Goal: Task Accomplishment & Management: Manage account settings

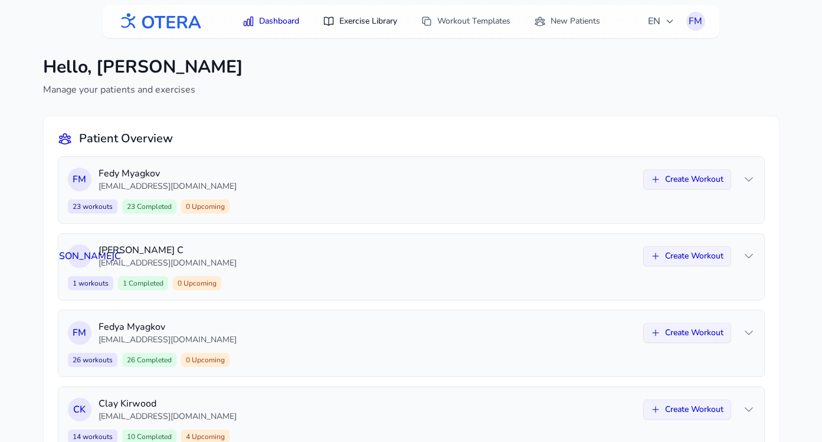
click at [353, 28] on link "Exercise Library" at bounding box center [360, 21] width 89 height 21
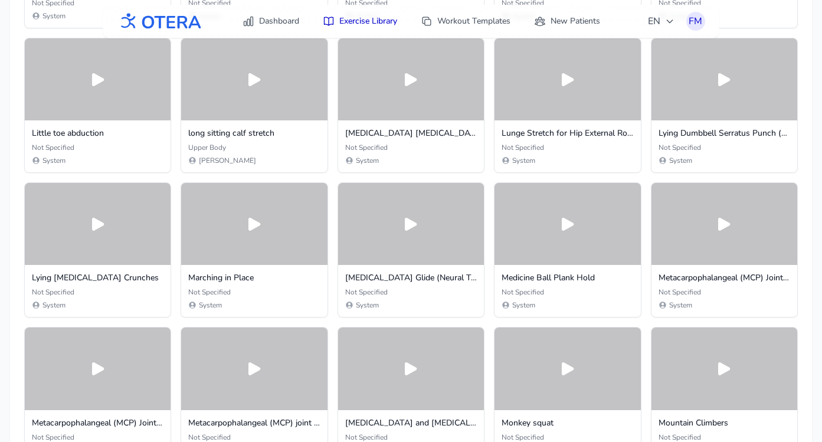
scroll to position [6779, 0]
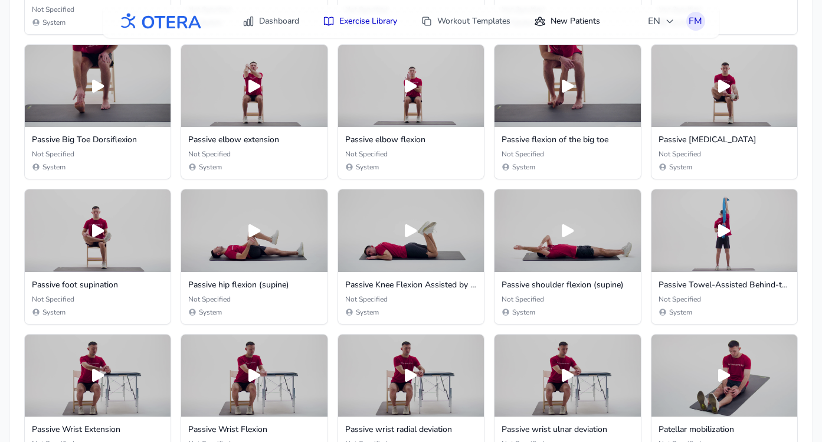
click at [581, 19] on link "New Patients" at bounding box center [567, 21] width 80 height 21
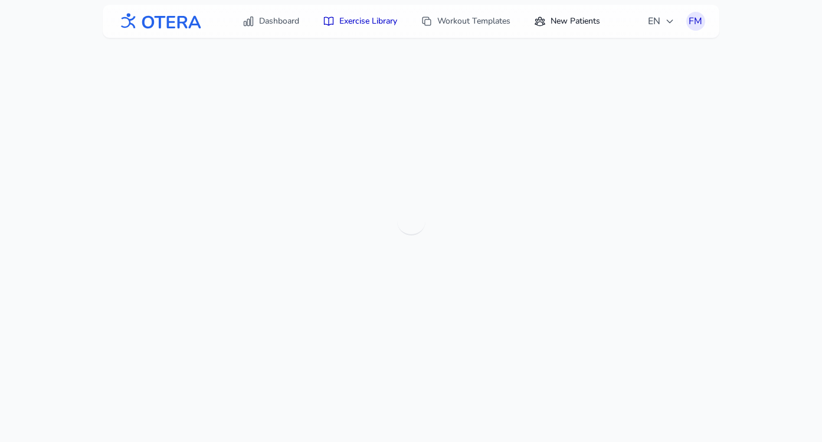
scroll to position [38, 0]
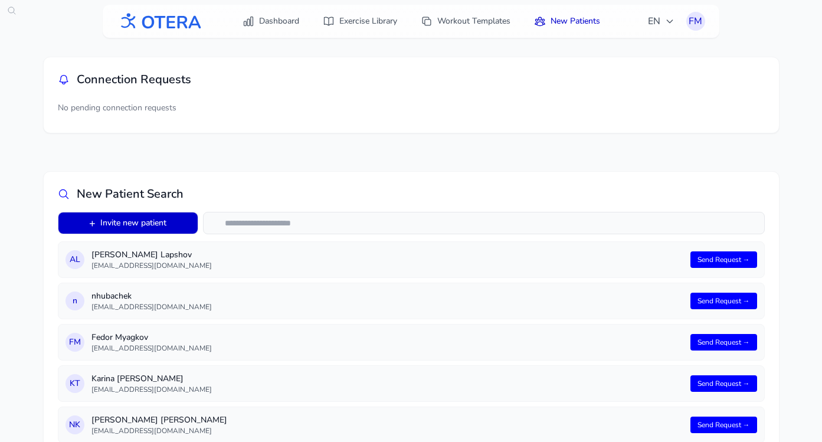
click at [151, 223] on button "+ Invite new patient" at bounding box center [127, 223] width 139 height 21
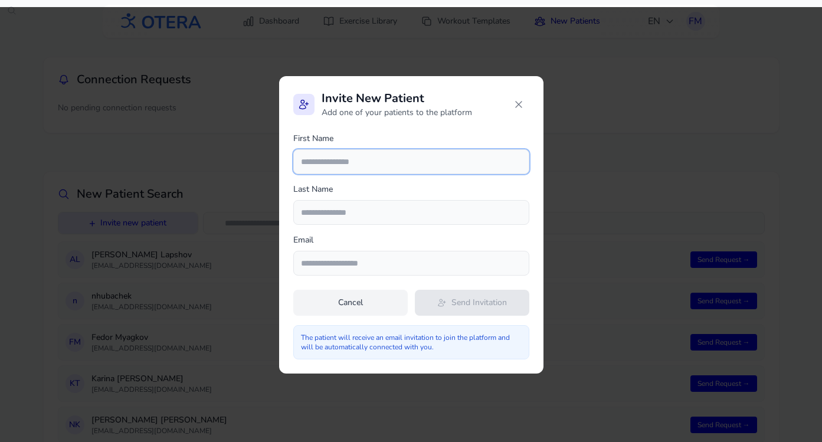
click at [342, 164] on input "text" at bounding box center [411, 161] width 236 height 25
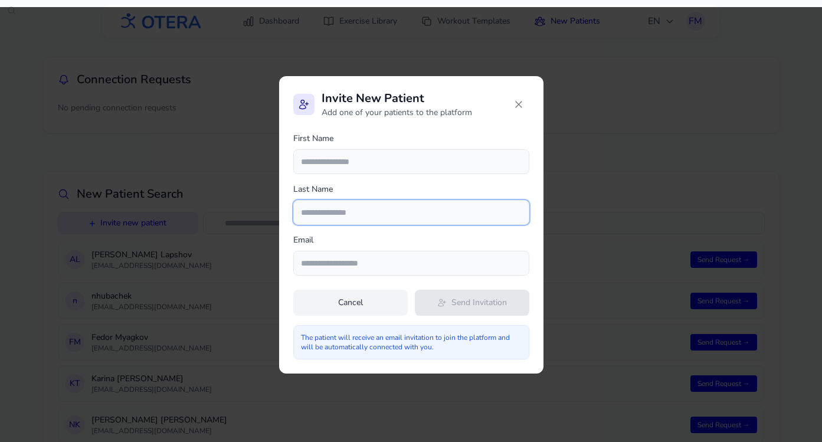
click at [320, 211] on input "text" at bounding box center [411, 212] width 236 height 25
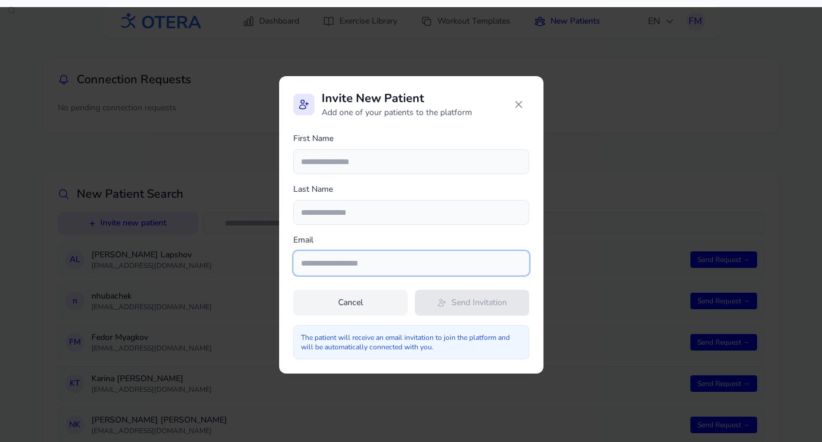
click at [328, 264] on input "email" at bounding box center [411, 263] width 236 height 25
click at [520, 103] on icon at bounding box center [519, 105] width 12 height 12
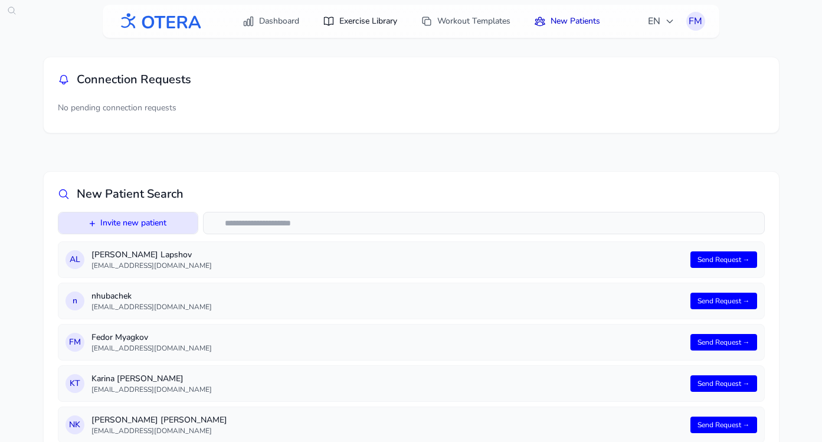
click at [345, 25] on link "Exercise Library" at bounding box center [360, 21] width 89 height 21
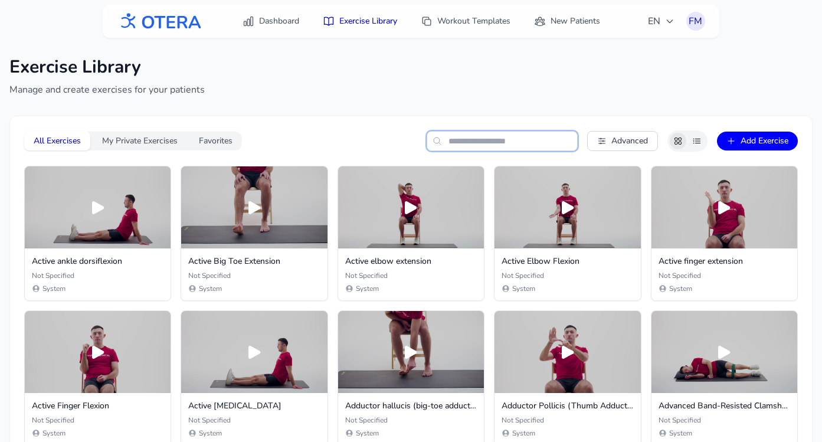
click at [482, 139] on input "text" at bounding box center [502, 141] width 151 height 20
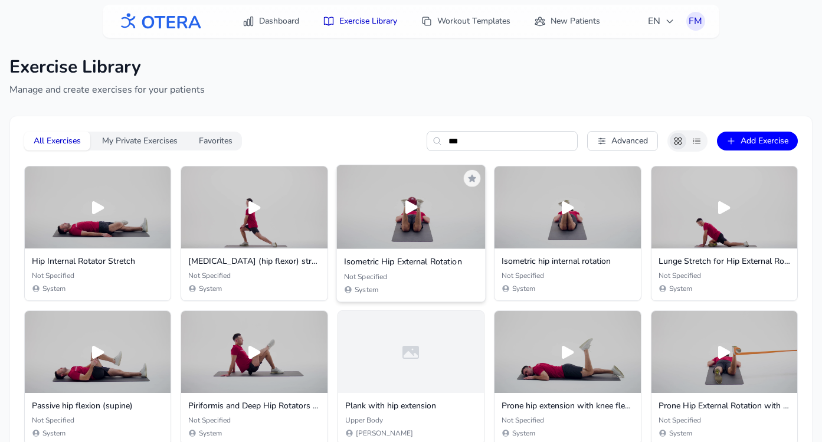
click at [391, 213] on div at bounding box center [410, 207] width 149 height 84
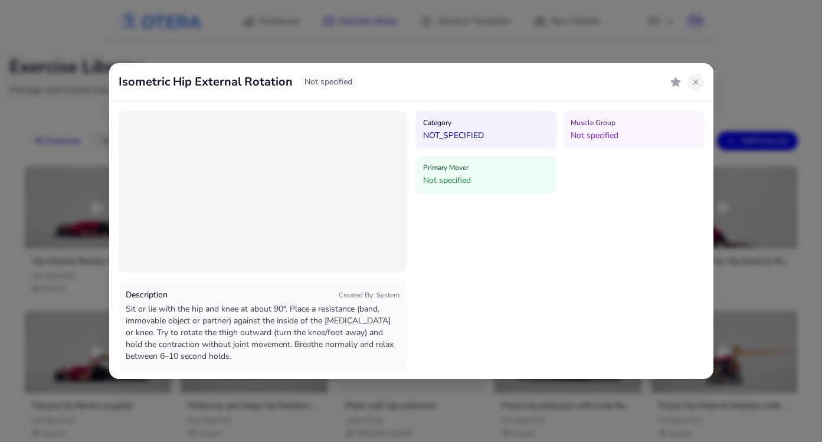
click at [696, 83] on icon at bounding box center [695, 81] width 9 height 9
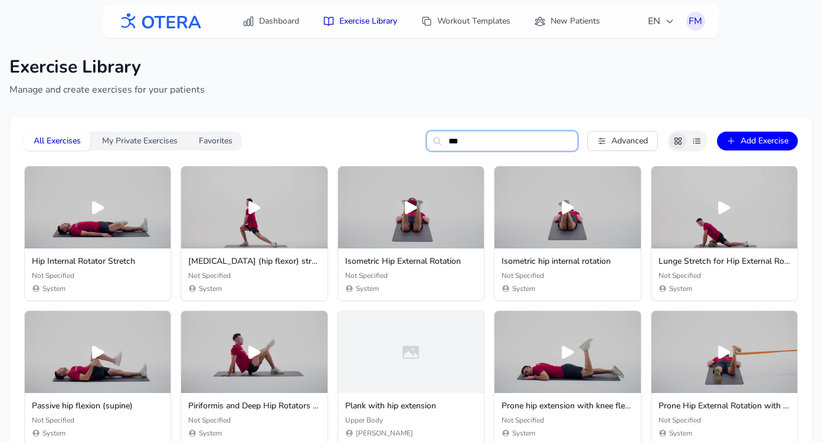
drag, startPoint x: 466, startPoint y: 148, endPoint x: 434, endPoint y: 138, distance: 33.0
click at [434, 138] on div "***" at bounding box center [502, 141] width 151 height 20
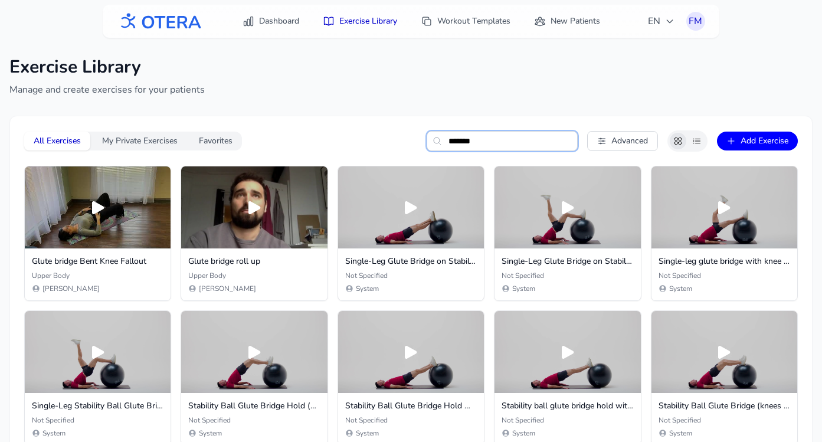
type input "******"
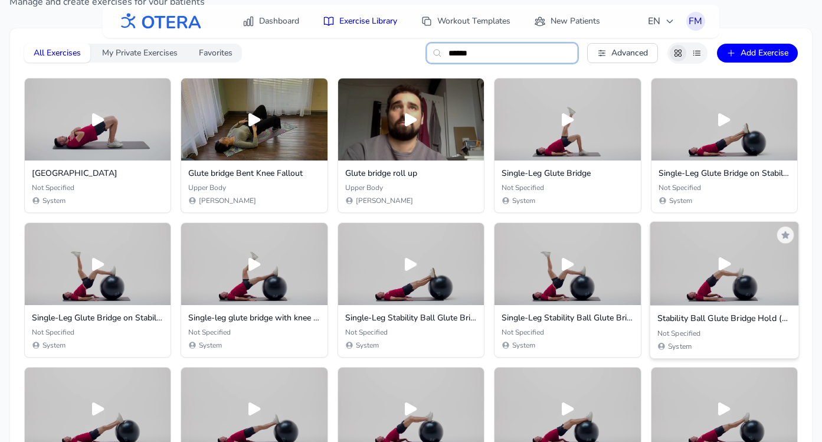
scroll to position [83, 0]
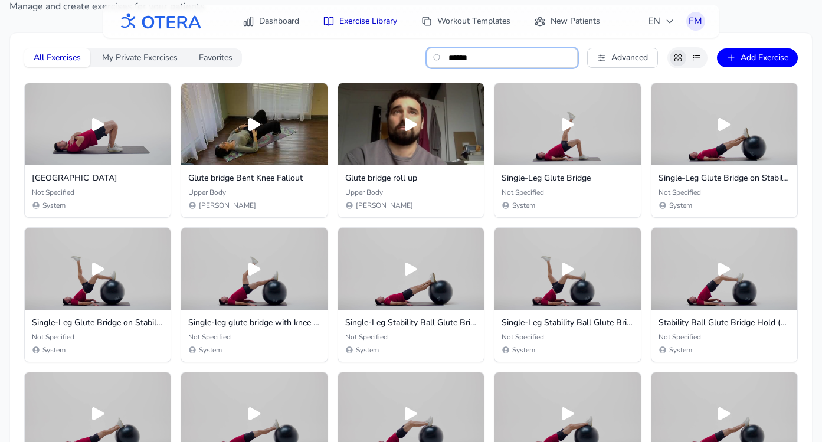
drag, startPoint x: 481, startPoint y: 57, endPoint x: 419, endPoint y: 55, distance: 62.0
click at [419, 55] on div "All Exercises My Private Exercises Favorites ****** Advanced Add Exercise" at bounding box center [411, 57] width 774 height 21
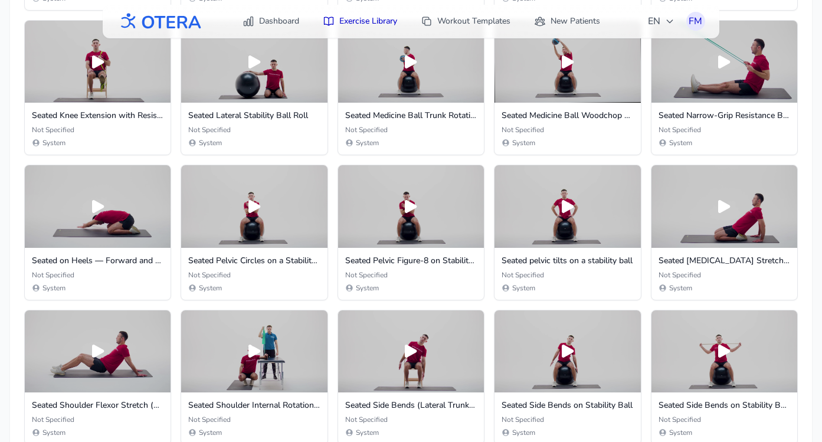
scroll to position [10698, 0]
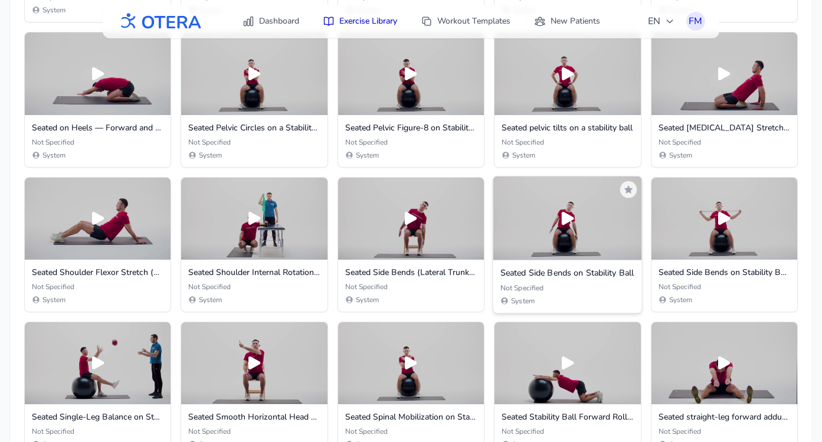
click at [545, 231] on div at bounding box center [567, 218] width 149 height 84
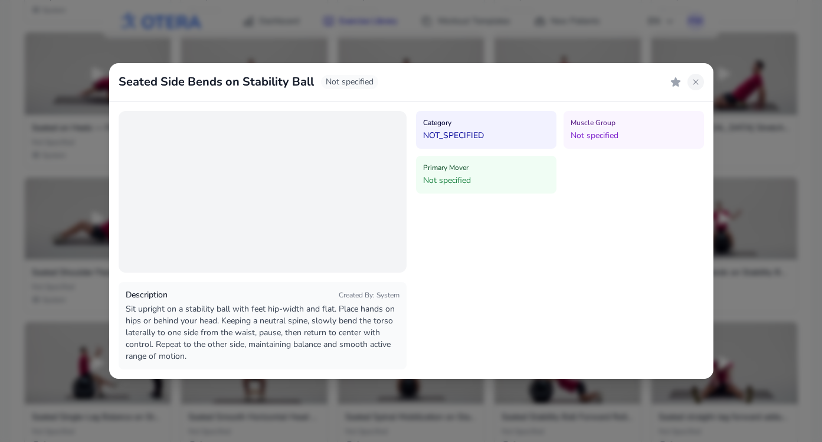
click at [695, 87] on button at bounding box center [696, 82] width 17 height 17
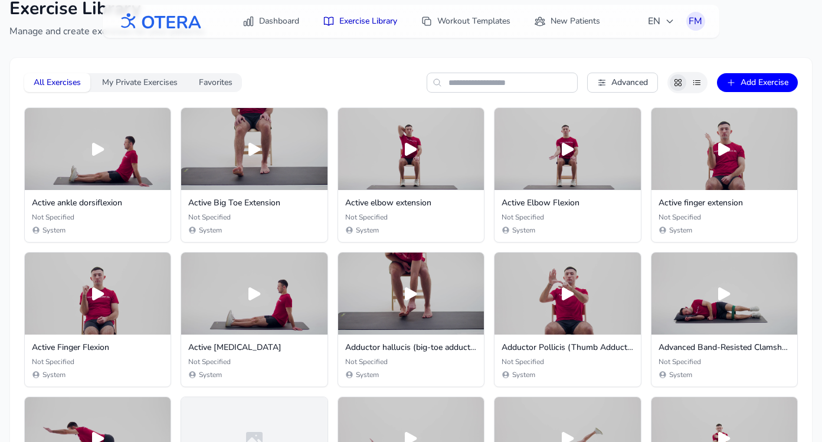
scroll to position [0, 0]
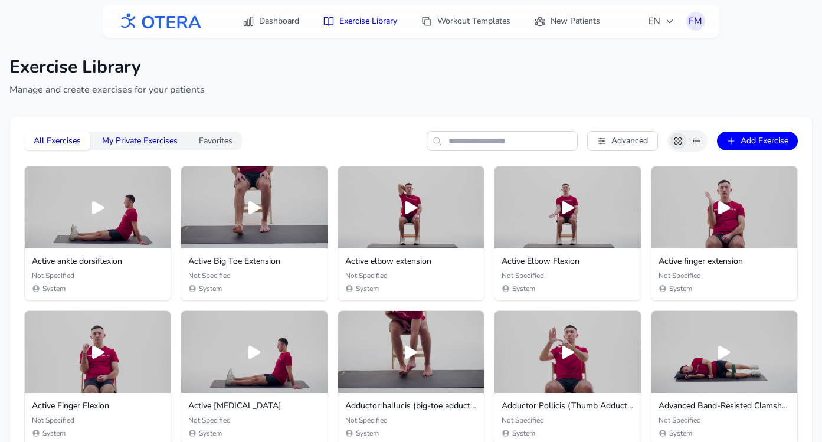
click at [142, 145] on button "My Private Exercises" at bounding box center [140, 141] width 94 height 19
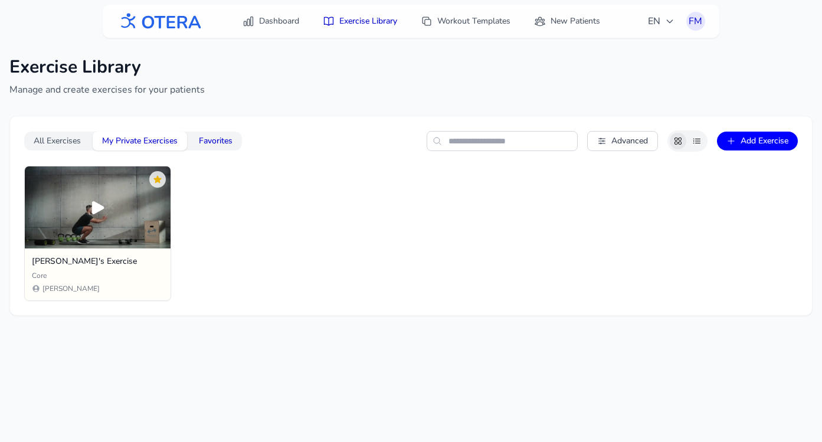
click at [213, 142] on button "Favorites" at bounding box center [215, 141] width 53 height 19
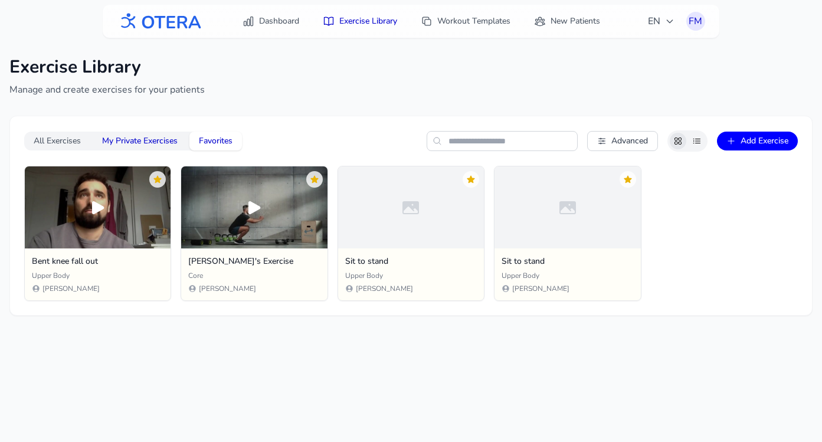
click at [138, 142] on button "My Private Exercises" at bounding box center [140, 141] width 94 height 19
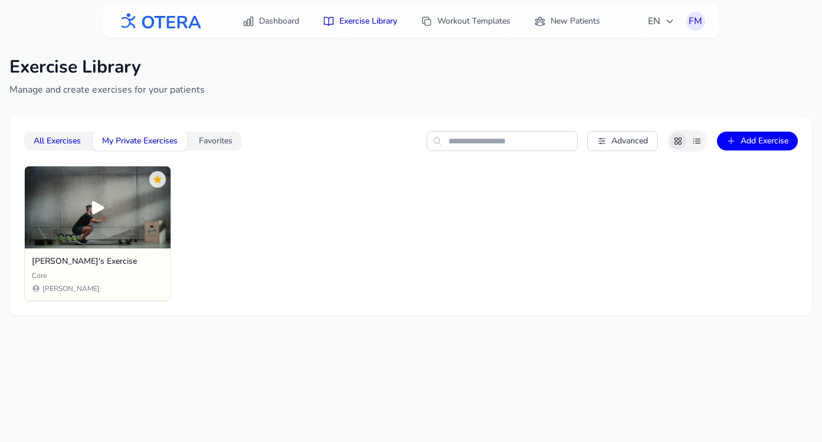
click at [63, 145] on button "All Exercises" at bounding box center [57, 141] width 66 height 19
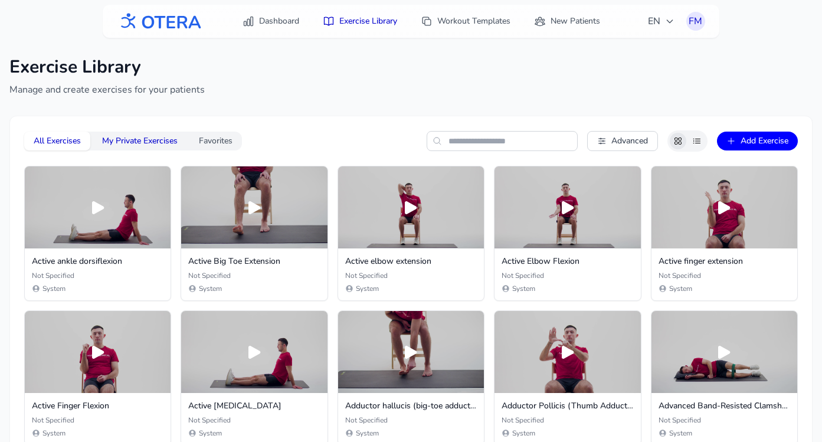
click at [123, 135] on button "My Private Exercises" at bounding box center [140, 141] width 94 height 19
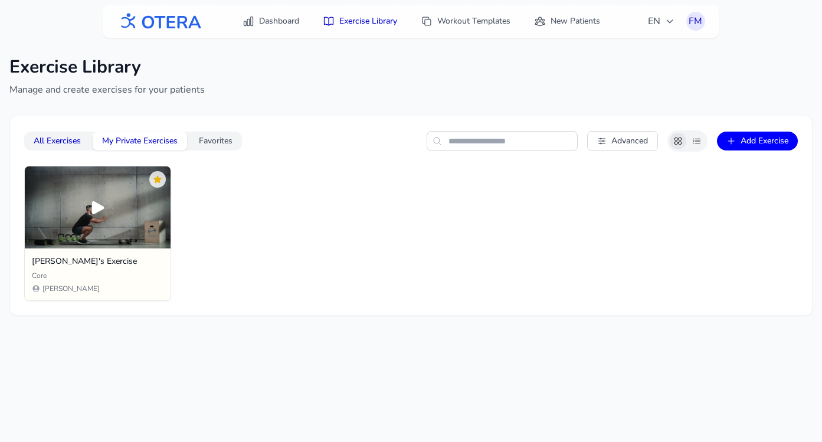
click at [50, 145] on button "All Exercises" at bounding box center [57, 141] width 66 height 19
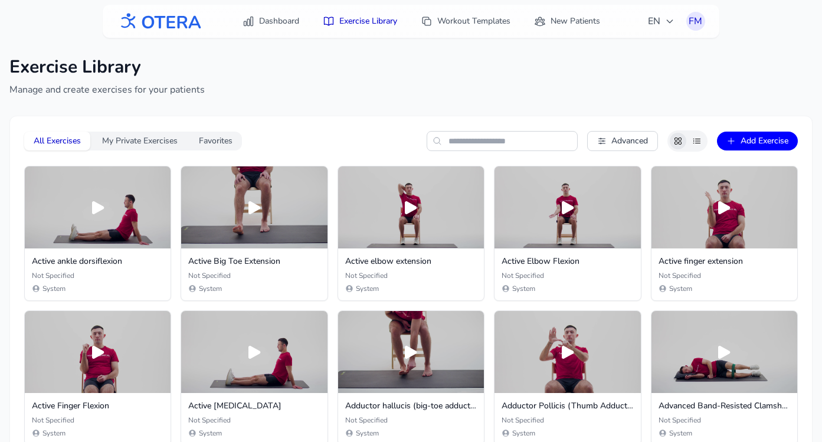
click at [694, 142] on icon at bounding box center [696, 140] width 9 height 9
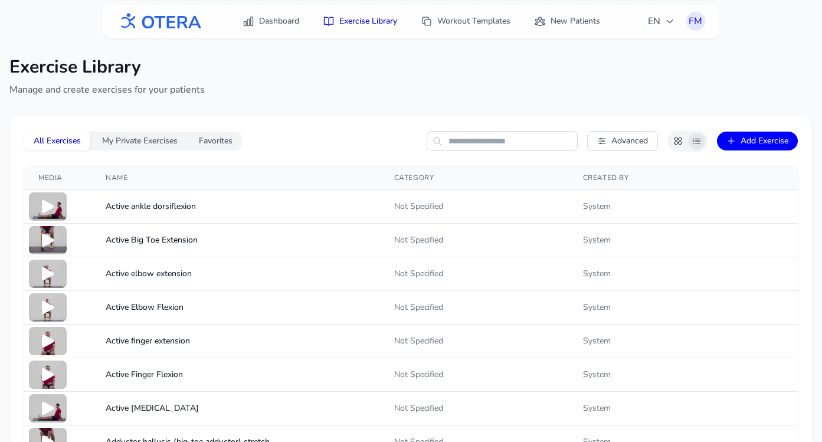
click at [679, 142] on icon at bounding box center [678, 141] width 6 height 6
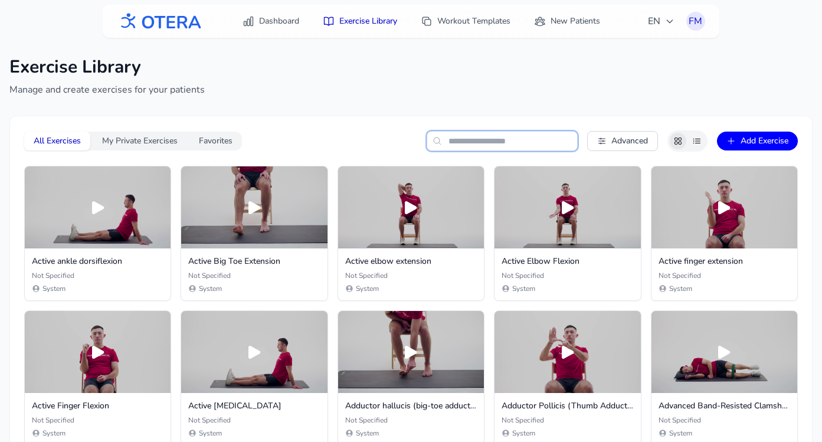
click at [493, 141] on input "text" at bounding box center [502, 141] width 151 height 20
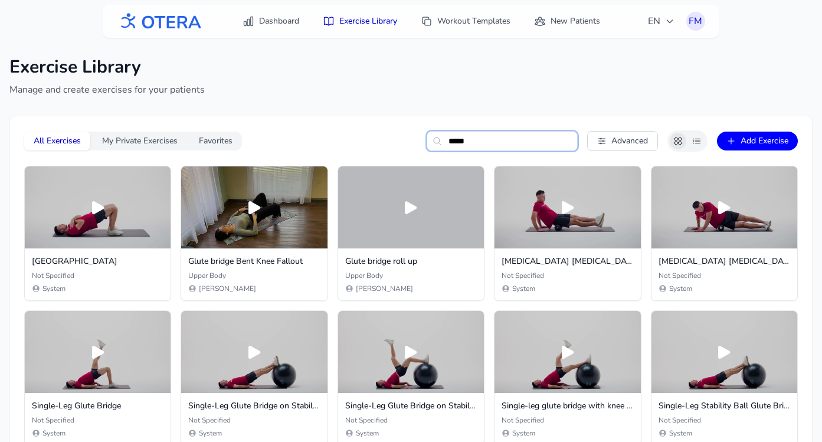
drag, startPoint x: 478, startPoint y: 141, endPoint x: 419, endPoint y: 135, distance: 59.4
click at [419, 135] on div "All Exercises My Private Exercises Favorites ***** Advanced Add Exercise" at bounding box center [411, 140] width 774 height 21
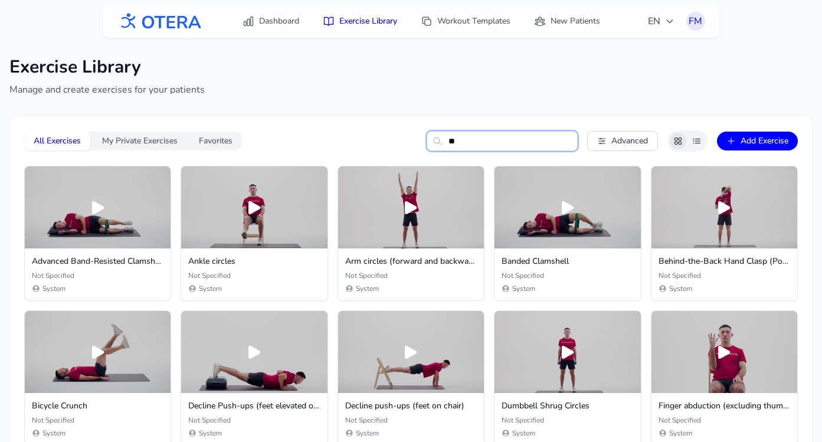
type input "*"
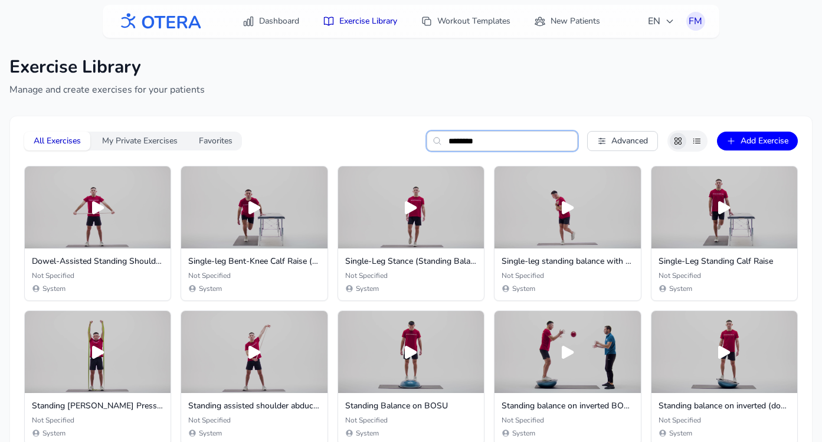
type input "********"
drag, startPoint x: 495, startPoint y: 142, endPoint x: 410, endPoint y: 142, distance: 85.0
click at [410, 142] on div "All Exercises My Private Exercises Favorites ******** Advanced Add Exercise" at bounding box center [411, 140] width 774 height 21
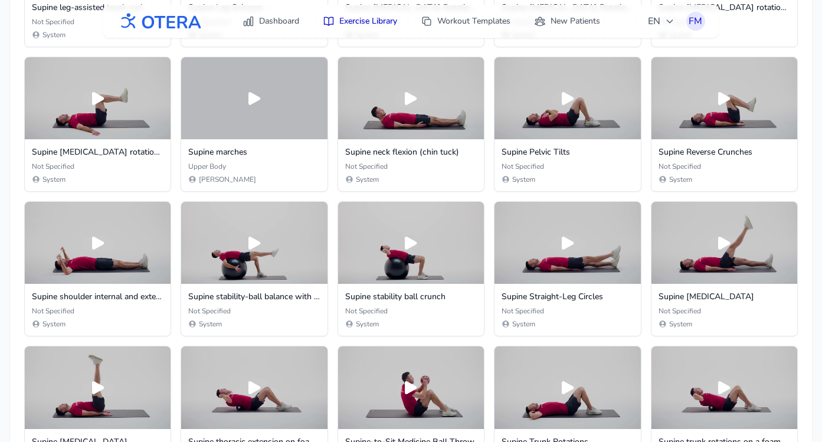
scroll to position [17755, 0]
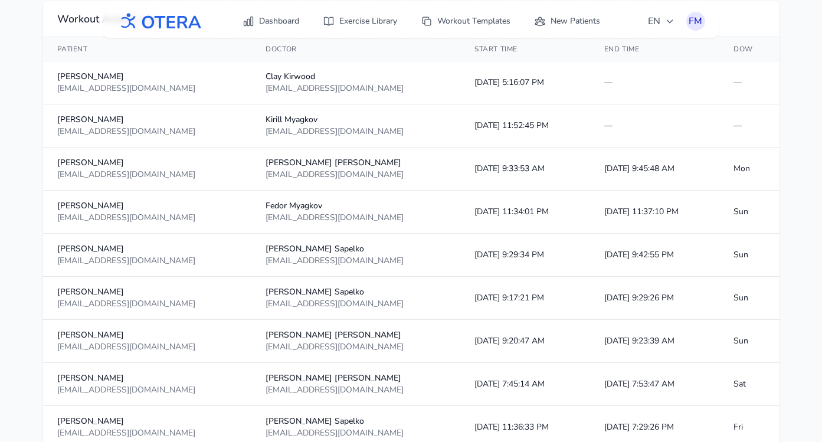
scroll to position [263, 0]
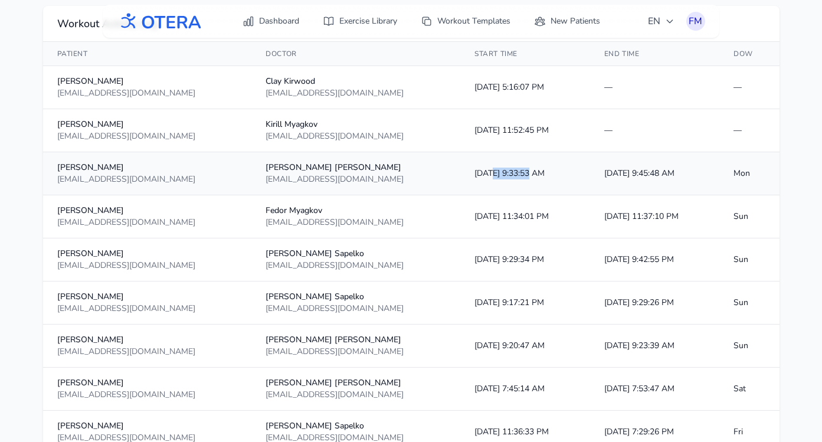
drag, startPoint x: 452, startPoint y: 175, endPoint x: 491, endPoint y: 171, distance: 38.6
click at [491, 171] on td "[DATE] 9:33:53 AM" at bounding box center [525, 173] width 130 height 43
drag, startPoint x: 505, startPoint y: 129, endPoint x: 454, endPoint y: 131, distance: 51.4
click at [460, 131] on td "[DATE] 11:52:45 PM" at bounding box center [525, 130] width 130 height 43
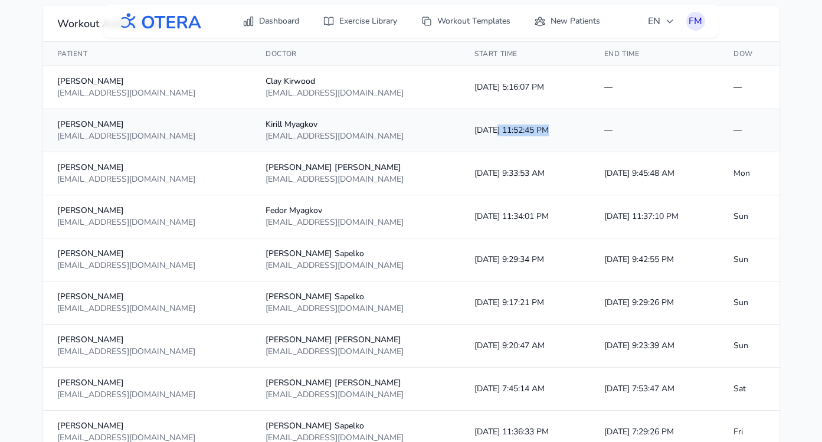
click at [460, 131] on td "[DATE] 11:52:45 PM" at bounding box center [525, 130] width 130 height 43
drag, startPoint x: 442, startPoint y: 132, endPoint x: 518, endPoint y: 129, distance: 76.8
click at [518, 129] on td "[DATE] 11:52:45 PM" at bounding box center [525, 130] width 130 height 43
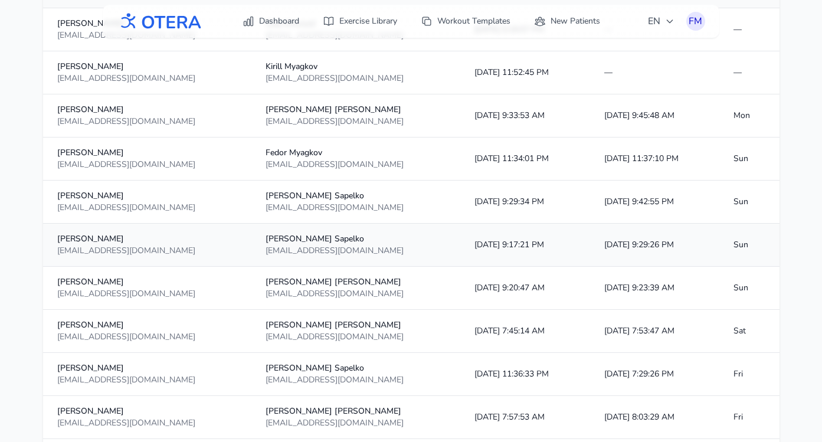
scroll to position [323, 0]
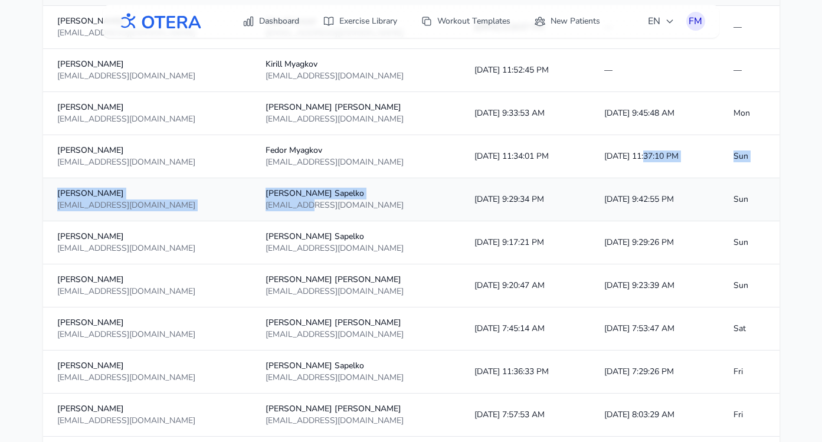
drag, startPoint x: 626, startPoint y: 155, endPoint x: 290, endPoint y: 205, distance: 340.1
click at [289, 205] on div "[EMAIL_ADDRESS][DOMAIN_NAME]" at bounding box center [356, 206] width 181 height 12
drag, startPoint x: 630, startPoint y: 153, endPoint x: 287, endPoint y: 191, distance: 345.0
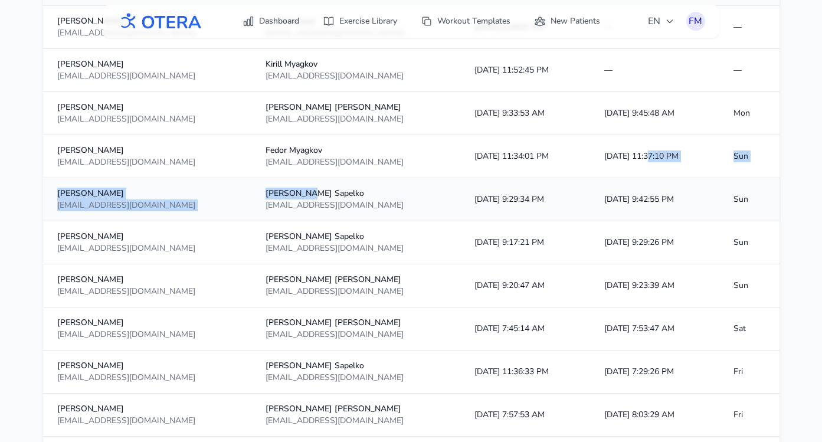
click at [287, 191] on div "[PERSON_NAME]" at bounding box center [356, 194] width 181 height 12
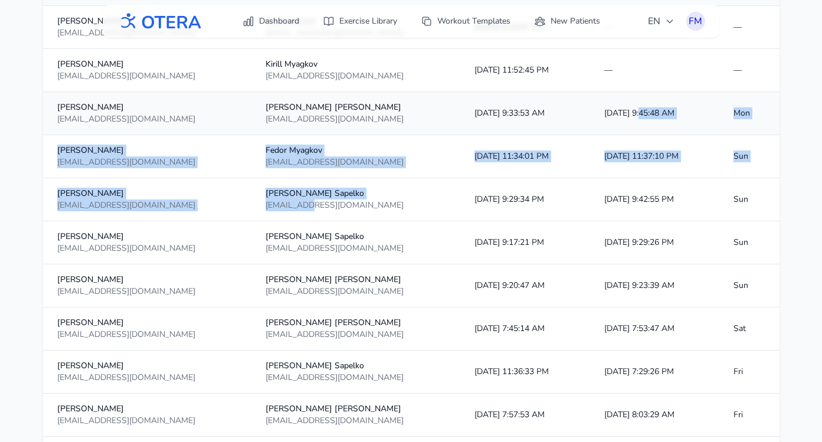
drag, startPoint x: 287, startPoint y: 207, endPoint x: 624, endPoint y: 111, distance: 350.4
click at [624, 111] on td "[DATE] 9:45:48 AM" at bounding box center [655, 113] width 130 height 43
